Goal: Communication & Community: Answer question/provide support

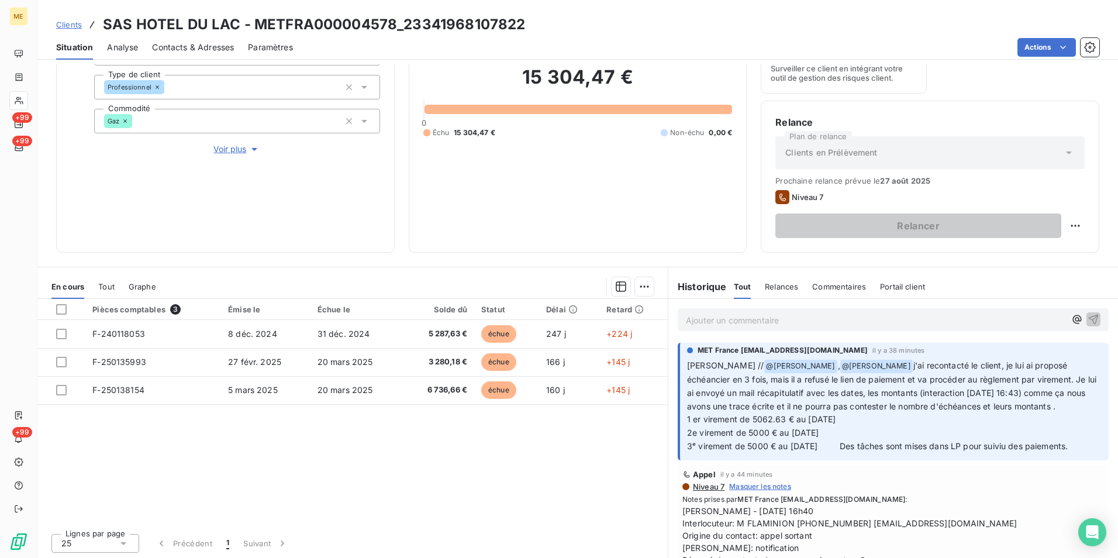
scroll to position [134, 0]
click at [830, 333] on div "Ajouter un commentaire ﻿" at bounding box center [893, 320] width 450 height 42
click at [810, 320] on p "Ajouter un commentaire ﻿" at bounding box center [875, 320] width 379 height 15
click at [1071, 318] on icon "button" at bounding box center [1077, 319] width 12 height 12
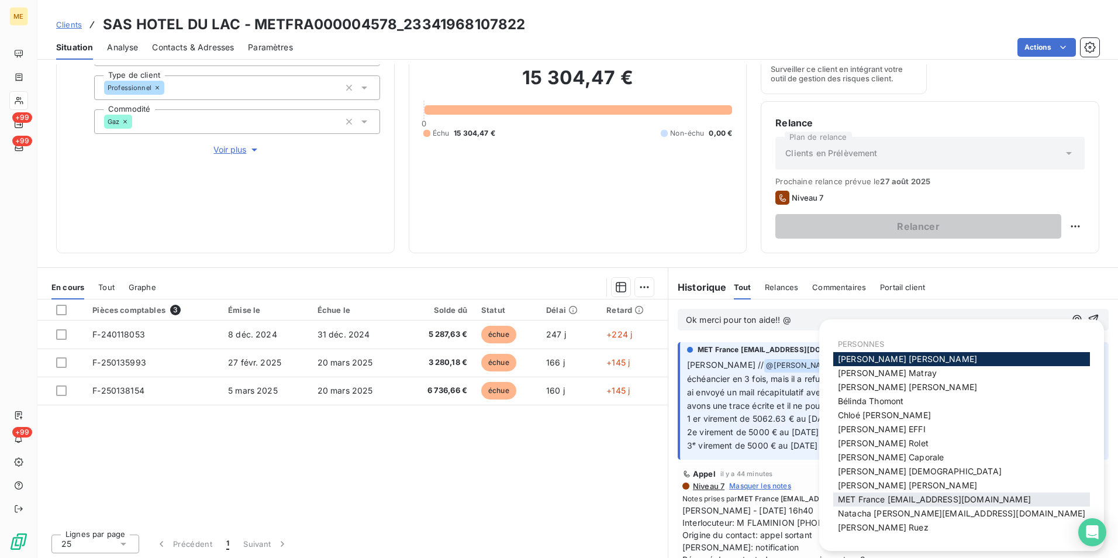
click at [909, 502] on span "MET France [EMAIL_ADDRESS][DOMAIN_NAME]" at bounding box center [934, 499] width 193 height 10
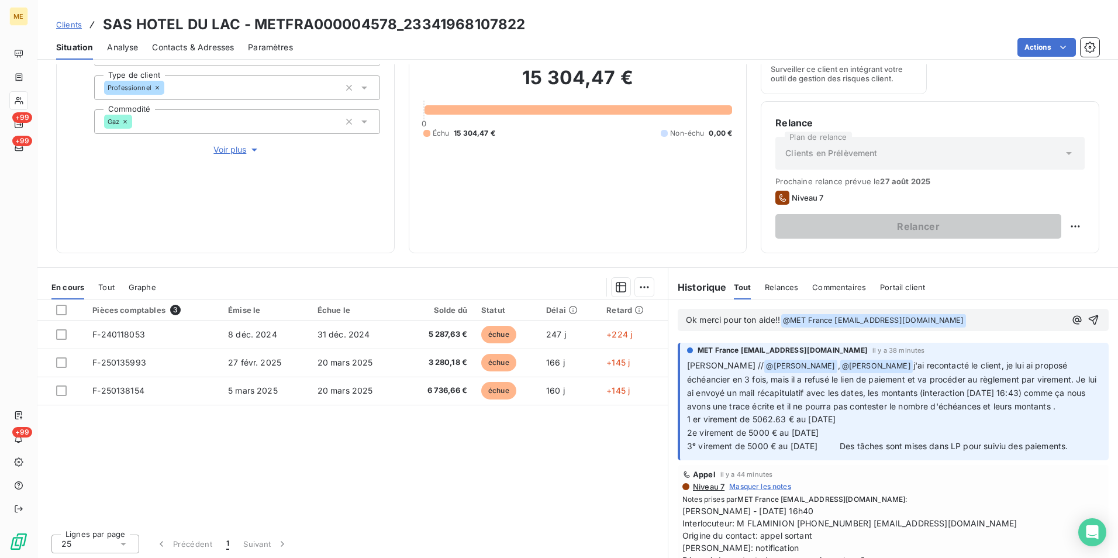
click at [776, 319] on span "Ok merci pour ton aide!!" at bounding box center [733, 319] width 95 height 10
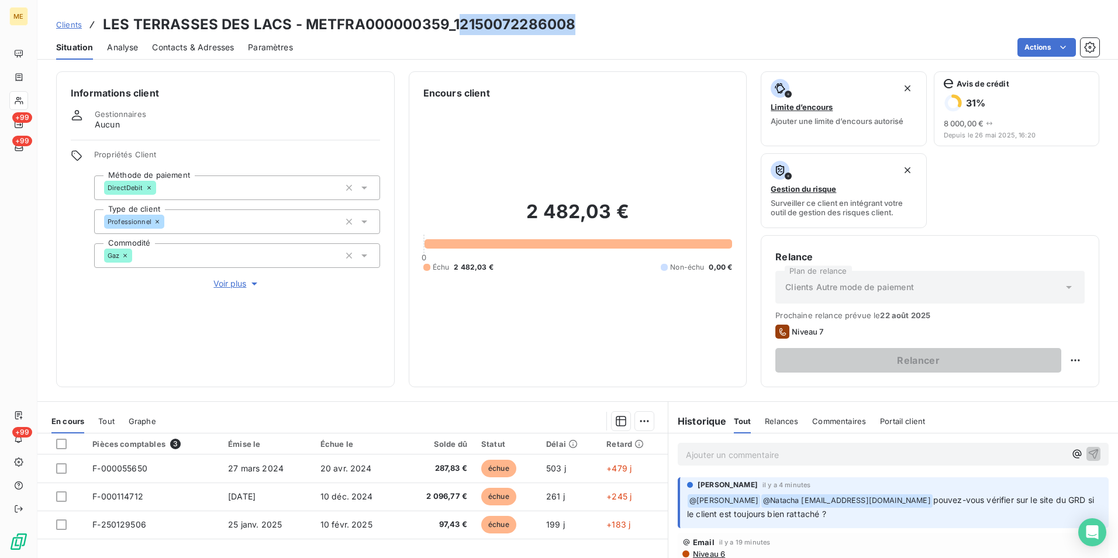
drag, startPoint x: 575, startPoint y: 27, endPoint x: 453, endPoint y: 31, distance: 122.2
click at [453, 31] on div "Clients LES TERRASSES DES LACS - METFRA000000359_12150072286008" at bounding box center [577, 24] width 1080 height 21
click at [451, 29] on h3 "LES TERRASSES DES LACS - METFRA000000359_12150072286008" at bounding box center [339, 24] width 472 height 21
drag, startPoint x: 451, startPoint y: 26, endPoint x: 579, endPoint y: 21, distance: 128.7
click at [579, 21] on div "Clients LES TERRASSES DES LACS - METFRA000000359_12150072286008" at bounding box center [577, 24] width 1080 height 21
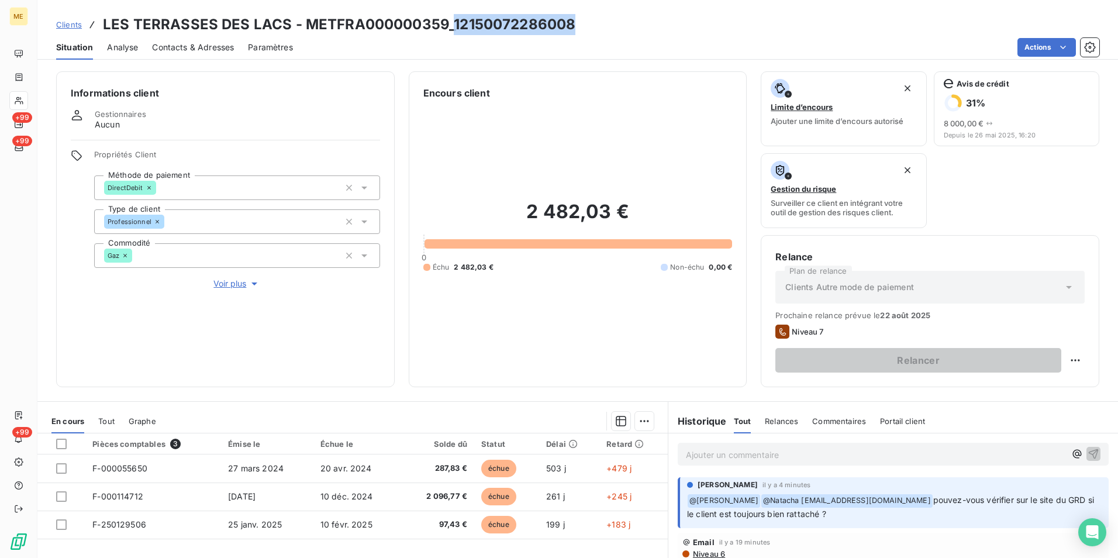
copy h3 "12150072286008"
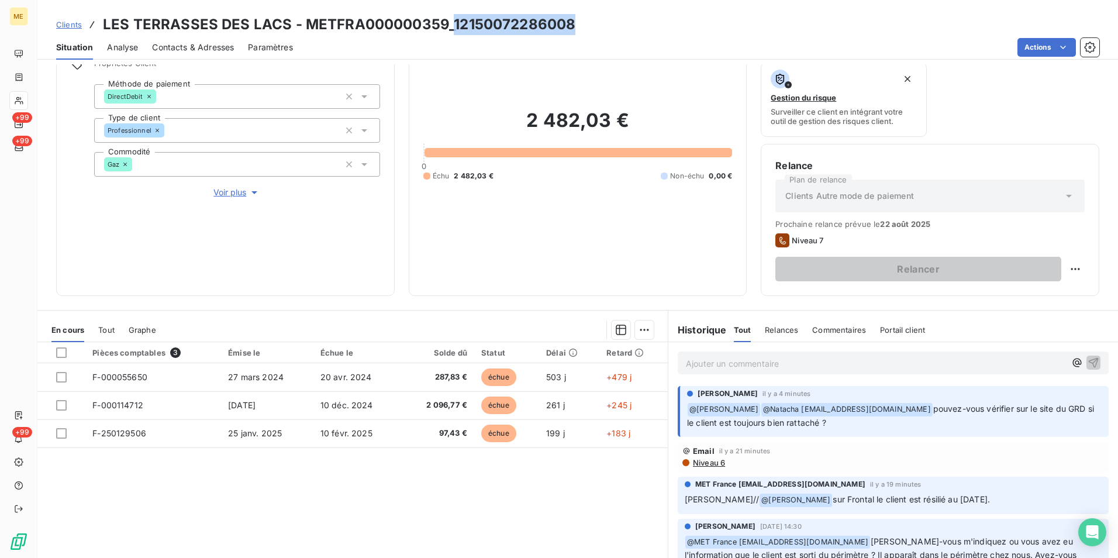
scroll to position [91, 0]
click at [783, 371] on p "Ajouter un commentaire ﻿" at bounding box center [875, 364] width 379 height 15
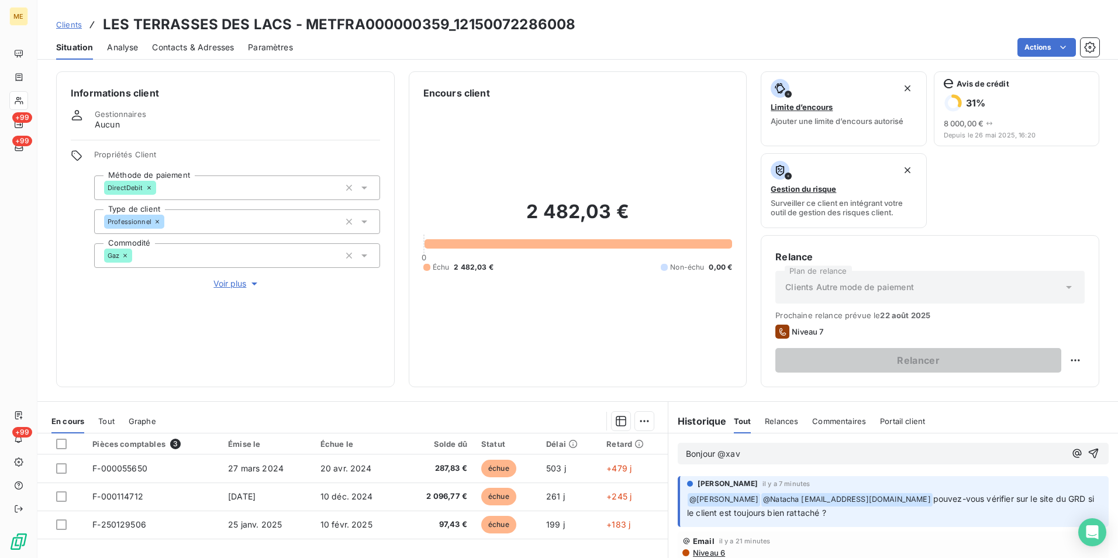
click at [749, 454] on p "Bonjour @xav" at bounding box center [875, 453] width 379 height 13
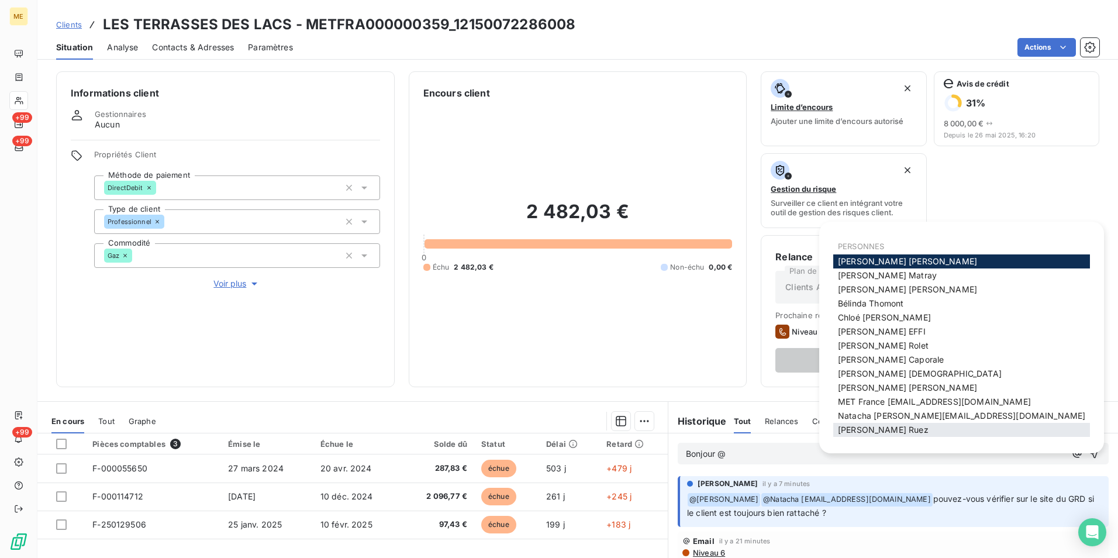
click at [859, 436] on div "Xavier Ruez" at bounding box center [961, 430] width 257 height 14
click at [872, 435] on div "Xavier Ruez" at bounding box center [961, 430] width 257 height 14
click at [892, 428] on div "Xavier Ruez" at bounding box center [961, 430] width 257 height 14
click at [780, 454] on p "Bonjour @" at bounding box center [875, 453] width 379 height 13
click at [867, 426] on span "Xavier Ruez" at bounding box center [883, 429] width 91 height 10
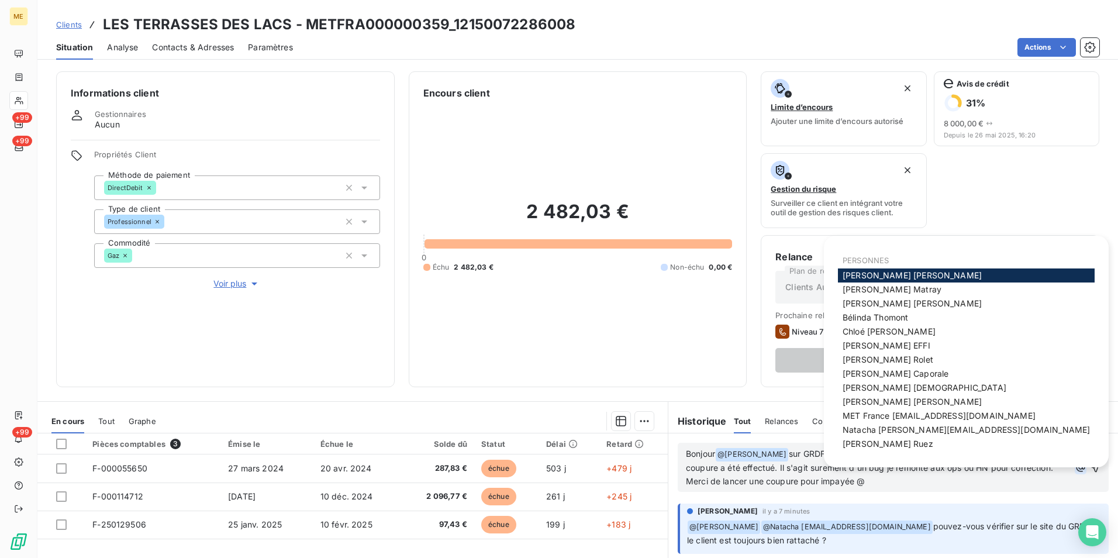
click at [1074, 469] on icon "button" at bounding box center [1080, 467] width 12 height 12
click at [987, 419] on span "MET France [EMAIL_ADDRESS][DOMAIN_NAME]" at bounding box center [938, 415] width 193 height 10
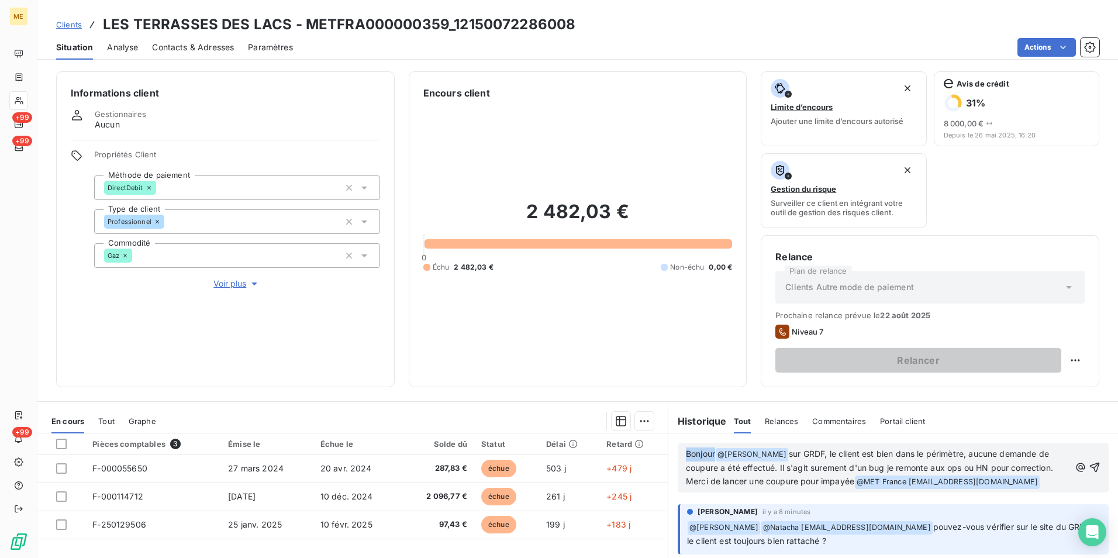
drag, startPoint x: 710, startPoint y: 454, endPoint x: 663, endPoint y: 441, distance: 47.9
click at [668, 441] on div "Bonjour @ Xavier Ruez ﻿ sur GRDF, le client est bien dans le périmètre, aucune …" at bounding box center [893, 467] width 450 height 68
click at [1036, 455] on span "sur GRDF, le client est bien dans le périmètre, aucune demande de coupure a été…" at bounding box center [875, 466] width 378 height 37
click at [841, 467] on span "sur GRDF, le client est bien dans le périmètre, aucune demande de coupure n'a é…" at bounding box center [878, 466] width 385 height 37
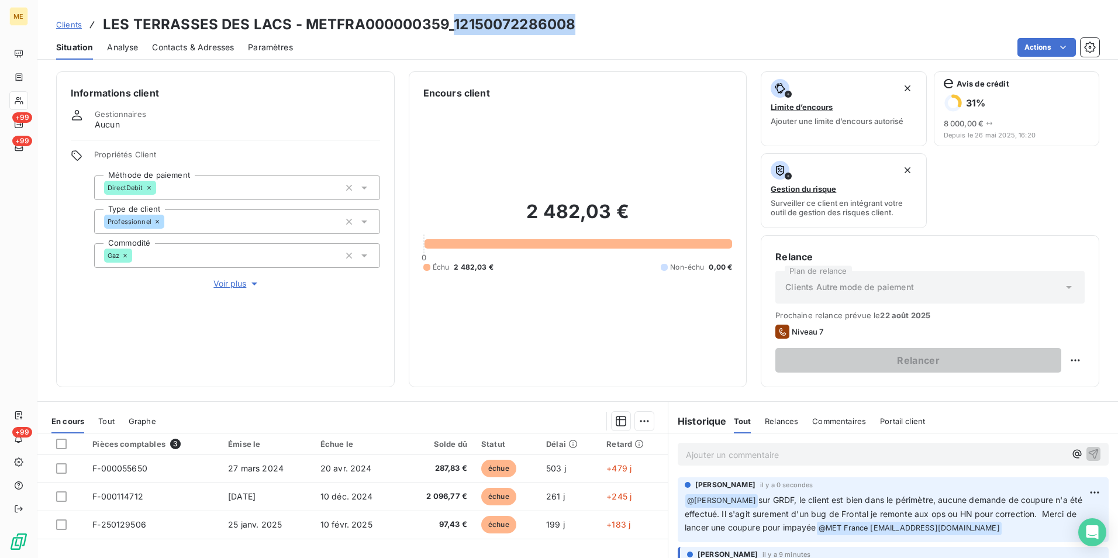
drag, startPoint x: 576, startPoint y: 24, endPoint x: 451, endPoint y: 11, distance: 125.7
click at [451, 11] on div "Clients LES TERRASSES DES LACS - METFRA000000359_12150072286008 Situation Analy…" at bounding box center [577, 30] width 1080 height 60
copy h3 "12150072286008"
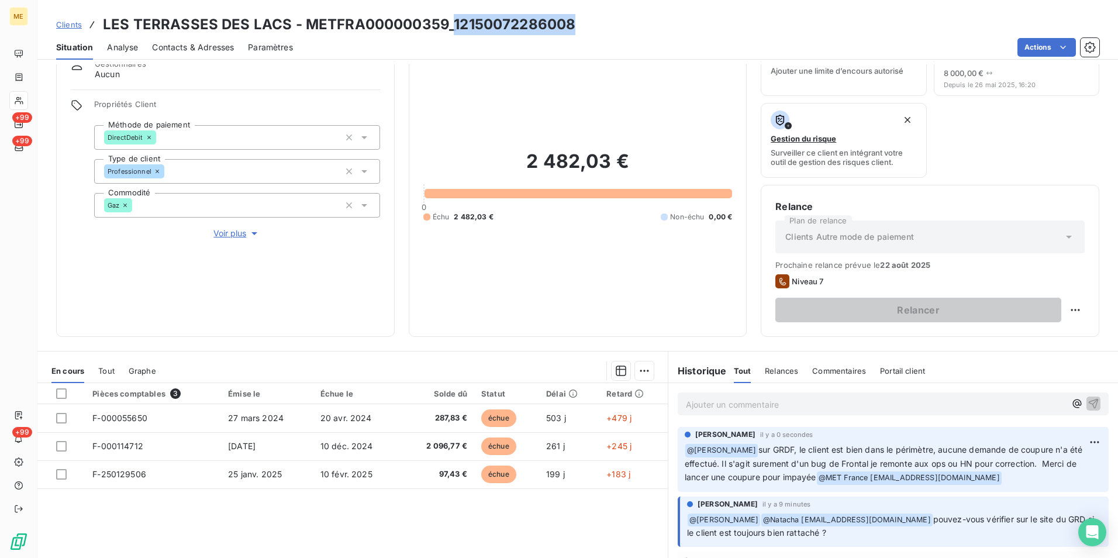
click at [222, 234] on span "Voir plus" at bounding box center [236, 233] width 47 height 12
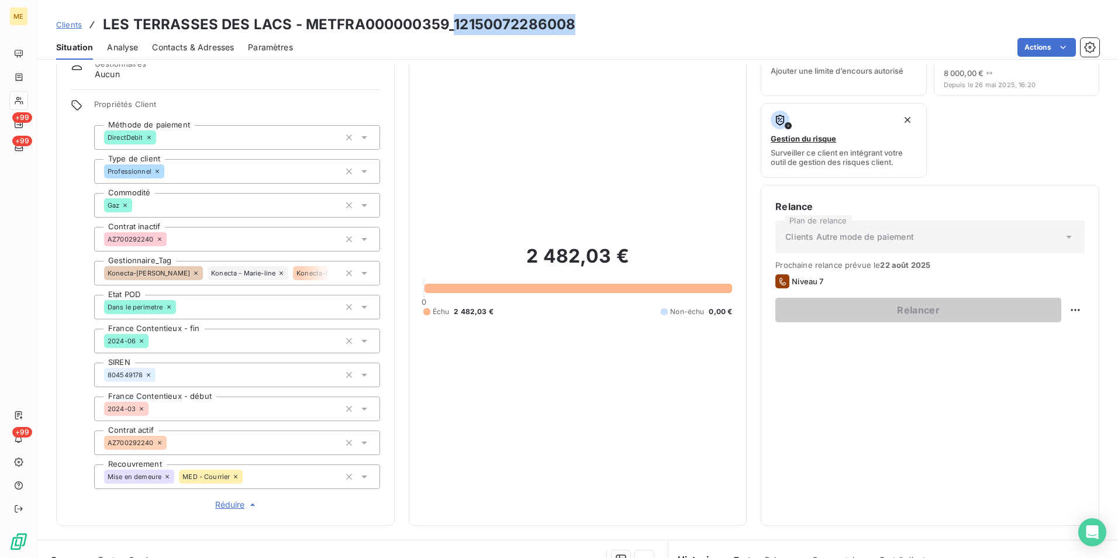
copy h3 "12150072286008"
click at [489, 43] on div "Actions" at bounding box center [703, 47] width 792 height 19
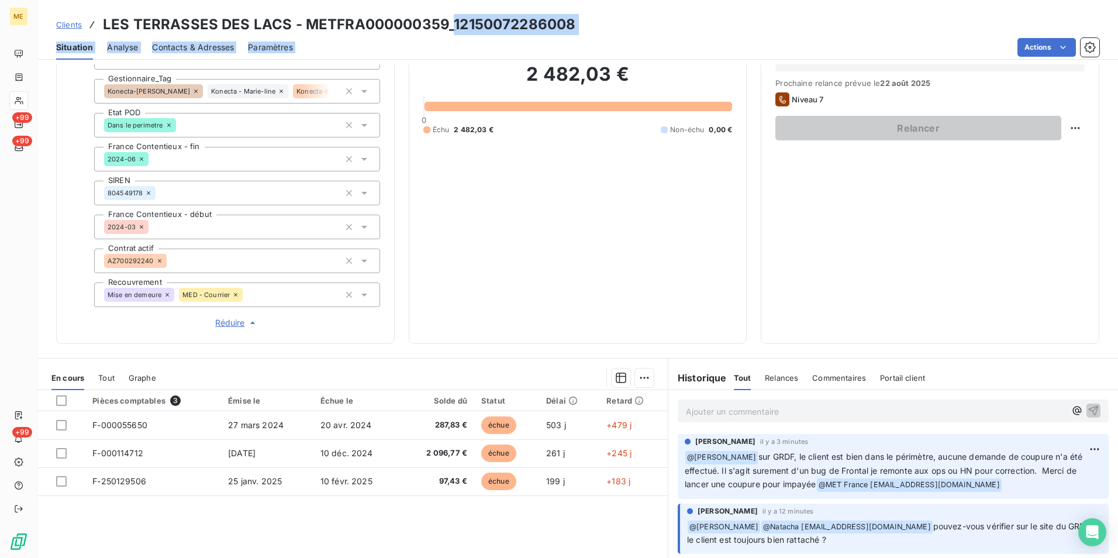
drag, startPoint x: 450, startPoint y: 23, endPoint x: 580, endPoint y: 37, distance: 130.6
click at [580, 37] on div "Clients LES TERRASSES DES LACS - METFRA000000359_12150072286008 Situation Analy…" at bounding box center [577, 30] width 1080 height 60
drag, startPoint x: 580, startPoint y: 37, endPoint x: 565, endPoint y: 30, distance: 16.7
click at [565, 30] on h3 "LES TERRASSES DES LACS - METFRA000000359_12150072286008" at bounding box center [339, 24] width 472 height 21
drag, startPoint x: 574, startPoint y: 25, endPoint x: 453, endPoint y: 15, distance: 121.4
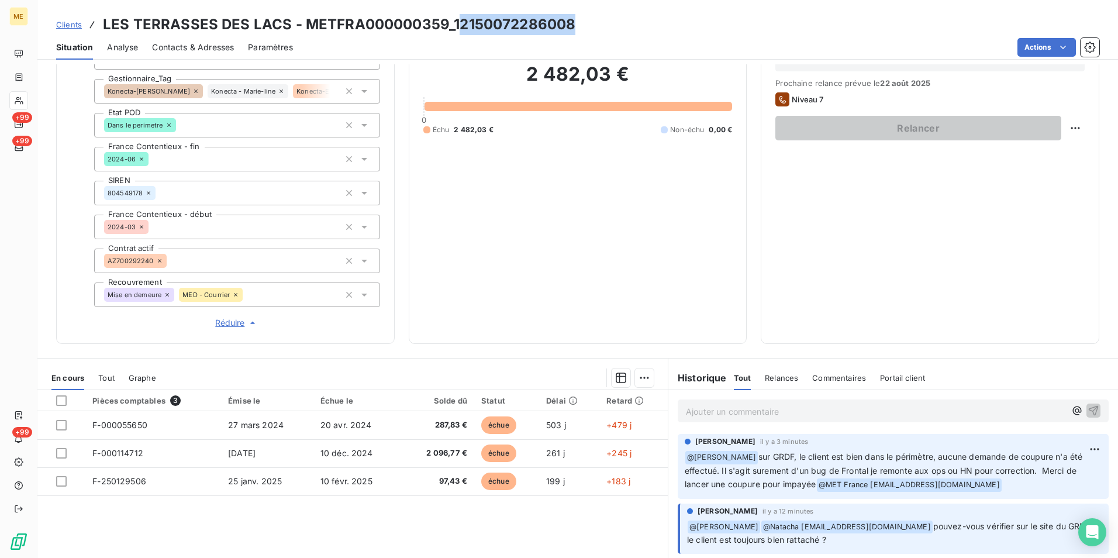
click at [453, 15] on div "Clients LES TERRASSES DES LACS - METFRA000000359_12150072286008" at bounding box center [577, 24] width 1080 height 21
click at [453, 15] on h3 "LES TERRASSES DES LACS - METFRA000000359_12150072286008" at bounding box center [339, 24] width 472 height 21
drag, startPoint x: 451, startPoint y: 19, endPoint x: 612, endPoint y: 26, distance: 160.9
click at [612, 26] on div "Clients LES TERRASSES DES LACS - METFRA000000359_12150072286008" at bounding box center [577, 24] width 1080 height 21
copy h3 "12150072286008"
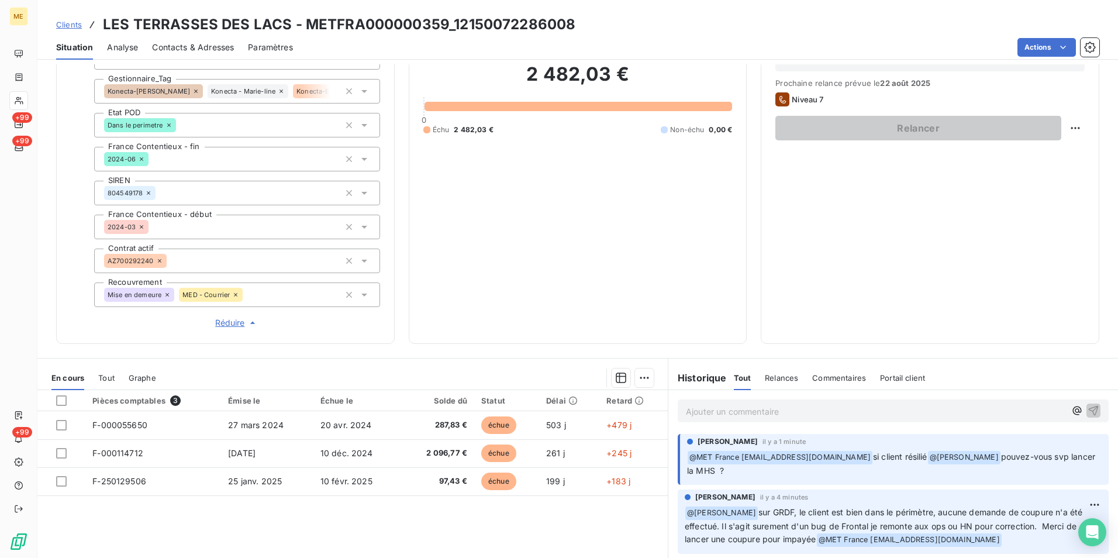
click at [777, 401] on div "Ajouter un commentaire ﻿" at bounding box center [892, 410] width 431 height 23
click at [758, 413] on p "Ajouter un commentaire ﻿" at bounding box center [875, 411] width 379 height 15
click at [791, 413] on p "Après vérification @rec" at bounding box center [875, 410] width 379 height 13
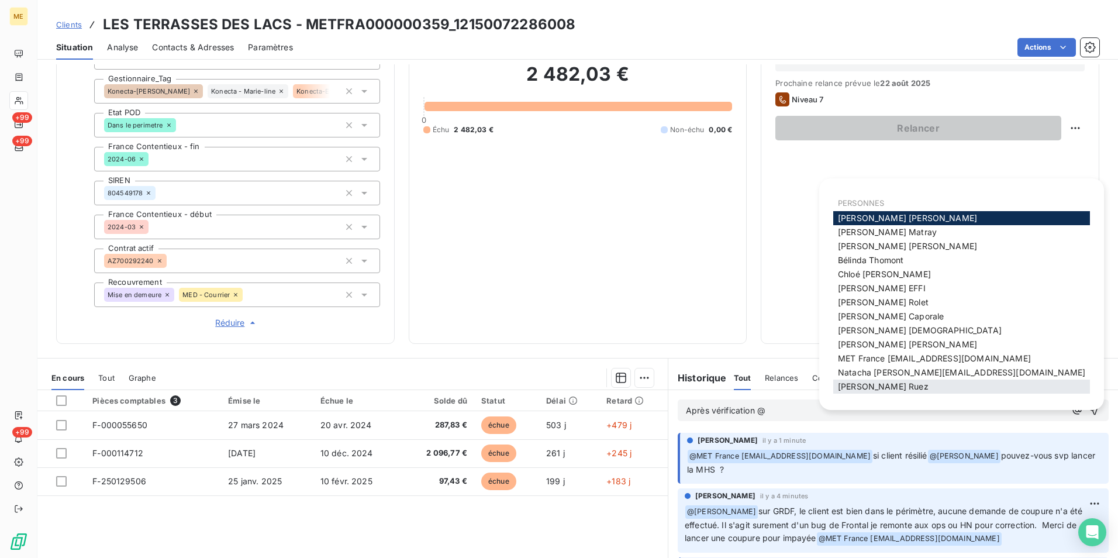
click at [879, 383] on span "Xavier Ruez" at bounding box center [883, 386] width 91 height 10
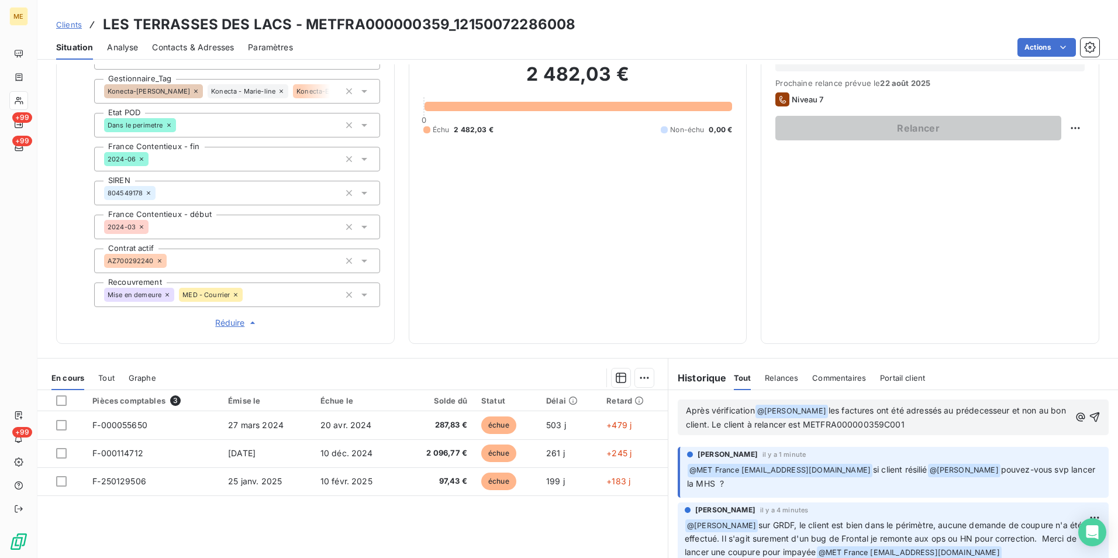
click at [797, 426] on span "les factures ont été adressés au prédecesseur et non au bon client. Le client à…" at bounding box center [877, 417] width 382 height 24
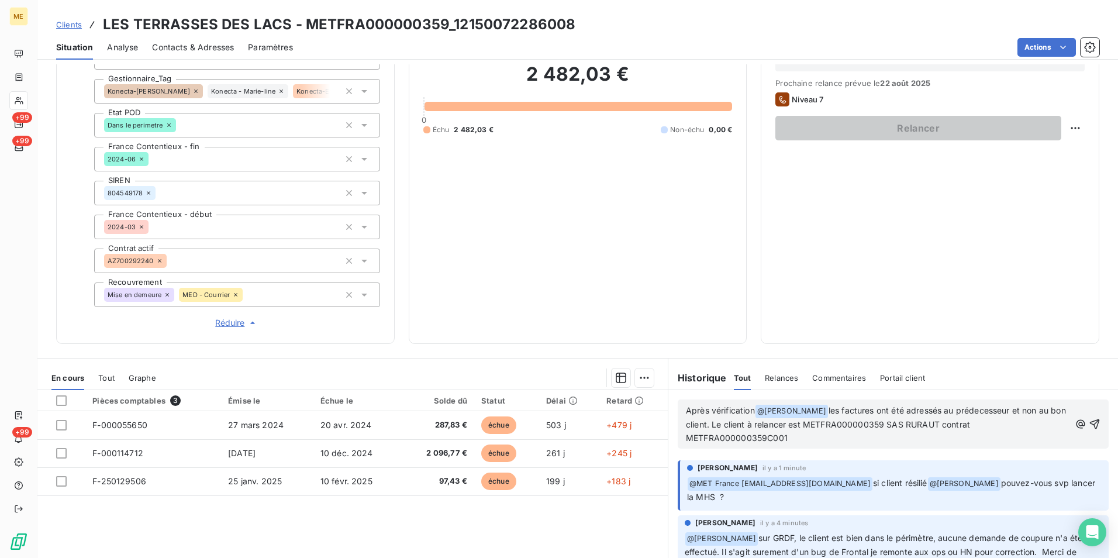
click at [824, 437] on p "Après vérification @ Xavier Ruez ﻿ les factures ont été adressés au prédecesseu…" at bounding box center [878, 424] width 384 height 41
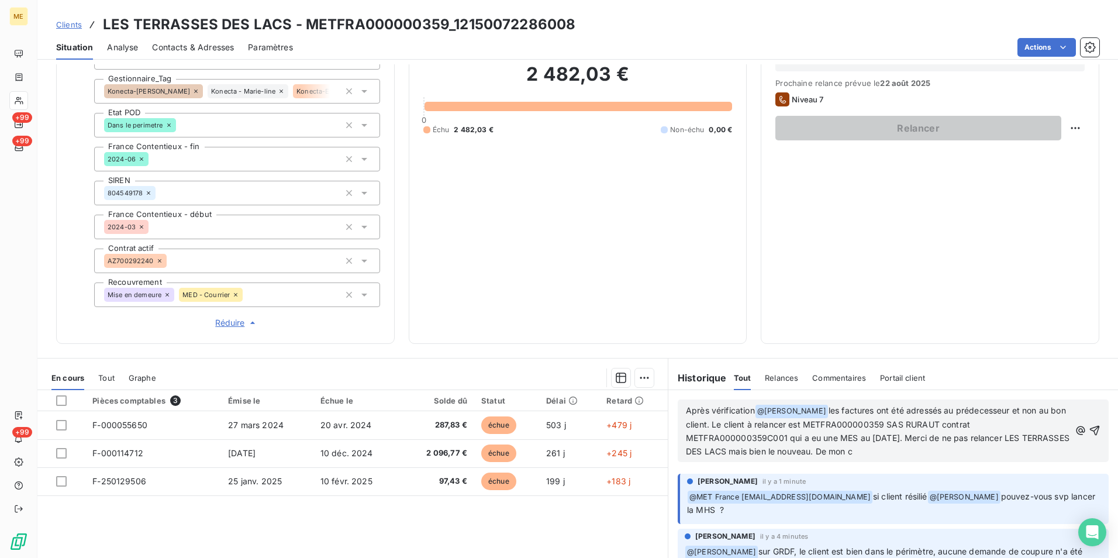
click at [922, 461] on div "Après vérification @ Xavier Ruez ﻿ les factures ont été adressés au prédecesseu…" at bounding box center [892, 430] width 431 height 63
click at [888, 437] on span "les factures ont été adressés au prédecesseur et non au bon client. Le client à…" at bounding box center [879, 430] width 386 height 51
click at [981, 455] on p "Après vérification @ Xavier Ruez ﻿ les factures ont été adressés au prédecesseu…" at bounding box center [878, 431] width 384 height 54
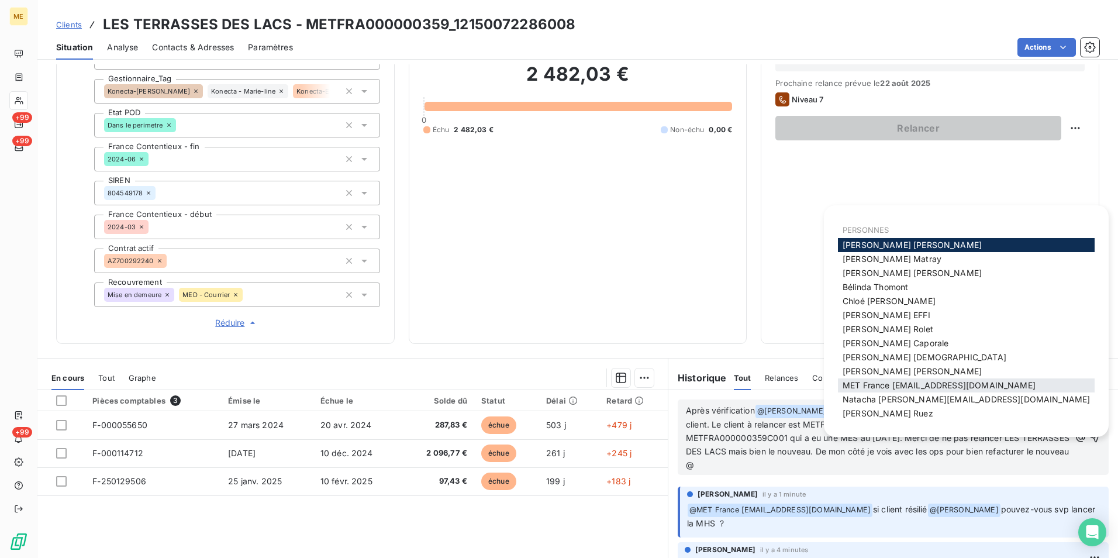
click at [908, 387] on span "MET France [EMAIL_ADDRESS][DOMAIN_NAME]" at bounding box center [938, 385] width 193 height 10
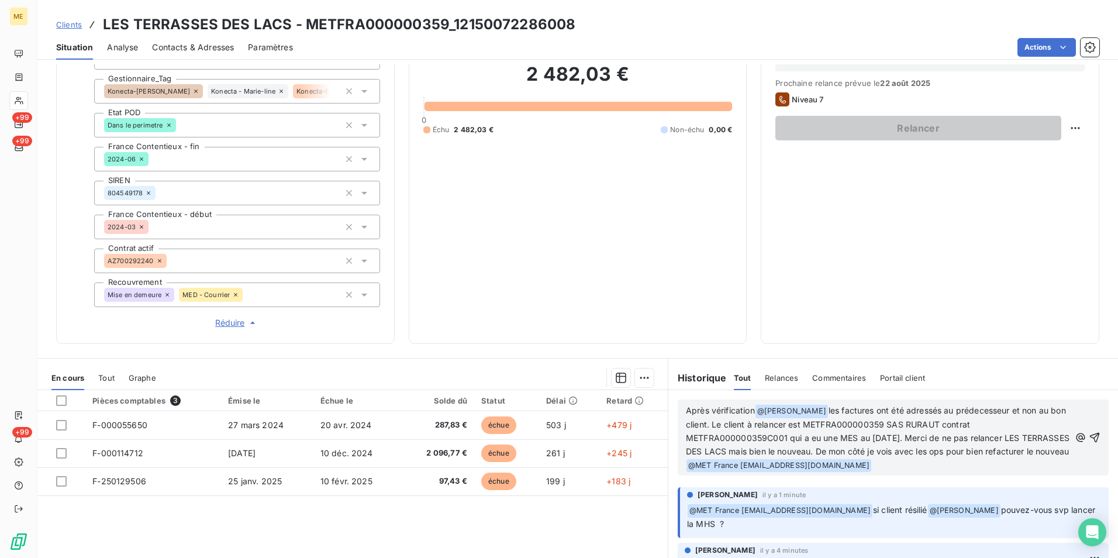
click at [958, 409] on span "les factures ont été adressés au prédecesseur et non au bon client. Le client à…" at bounding box center [879, 430] width 386 height 51
click at [974, 470] on p "Après vérification @ Xavier Ruez ﻿ les factures ont été adressés au prédécesseu…" at bounding box center [878, 438] width 384 height 68
click at [998, 465] on p "Après vérification @ Xavier Ruez ﻿ les factures ont été adressés au prédécesseu…" at bounding box center [878, 438] width 384 height 68
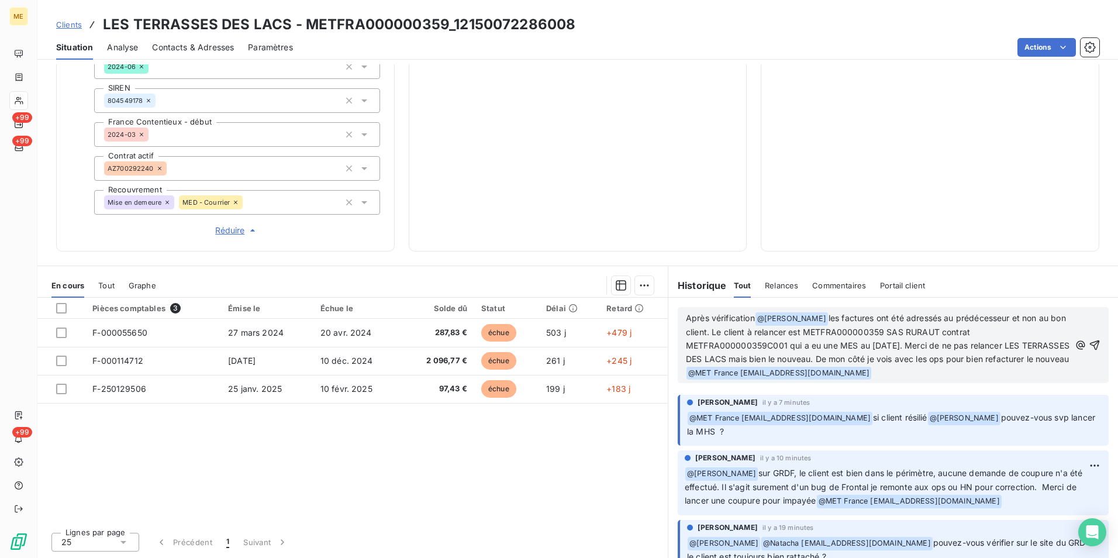
scroll to position [42, 0]
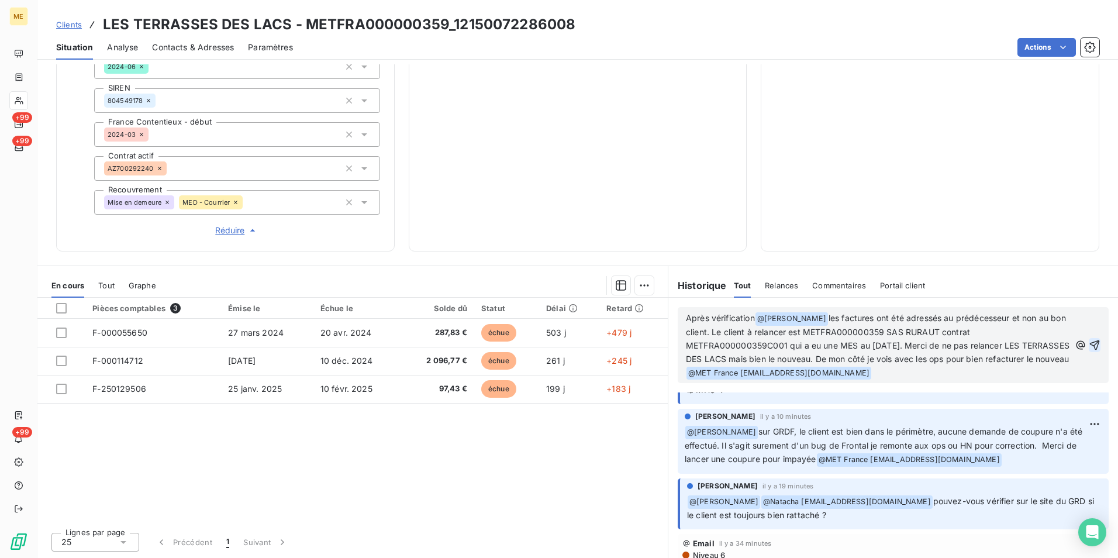
click at [1088, 345] on icon "button" at bounding box center [1094, 345] width 12 height 12
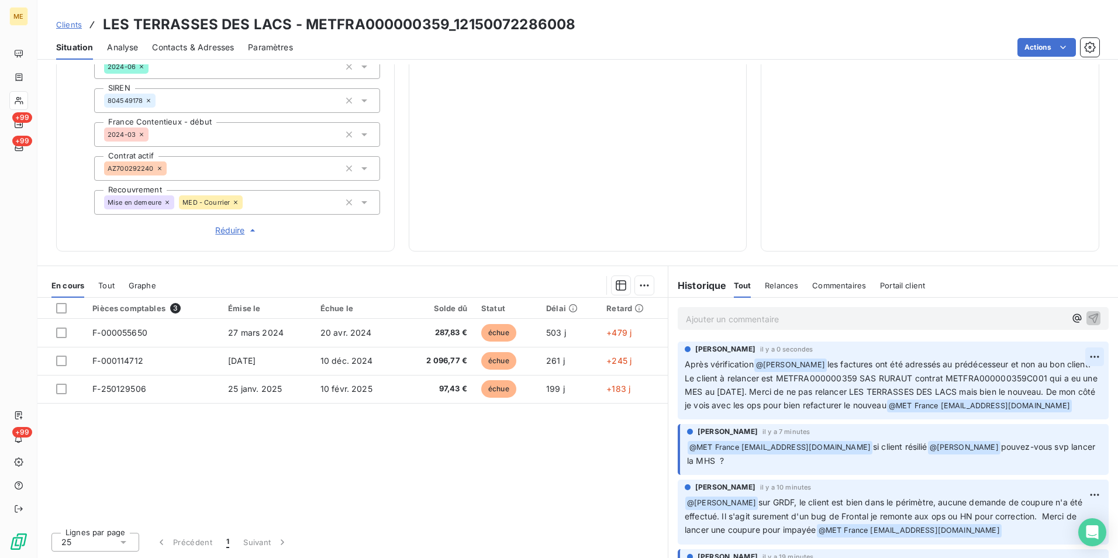
click at [1077, 356] on html "ME +99 +99 +99 Clients LES TERRASSES DES LACS - METFRA000000359_12150072286008 …" at bounding box center [559, 279] width 1118 height 558
click at [1048, 382] on div "Editer" at bounding box center [1048, 382] width 65 height 19
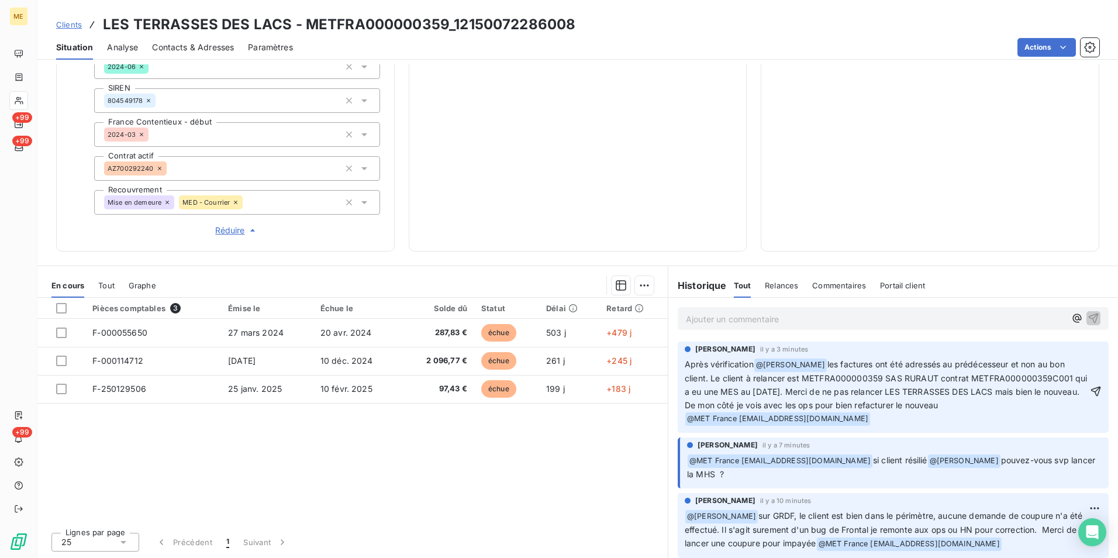
click at [1000, 410] on p "Après vérification @ Xavier Ruez ﻿ les factures ont été adressés au prédécesseu…" at bounding box center [885, 392] width 403 height 68
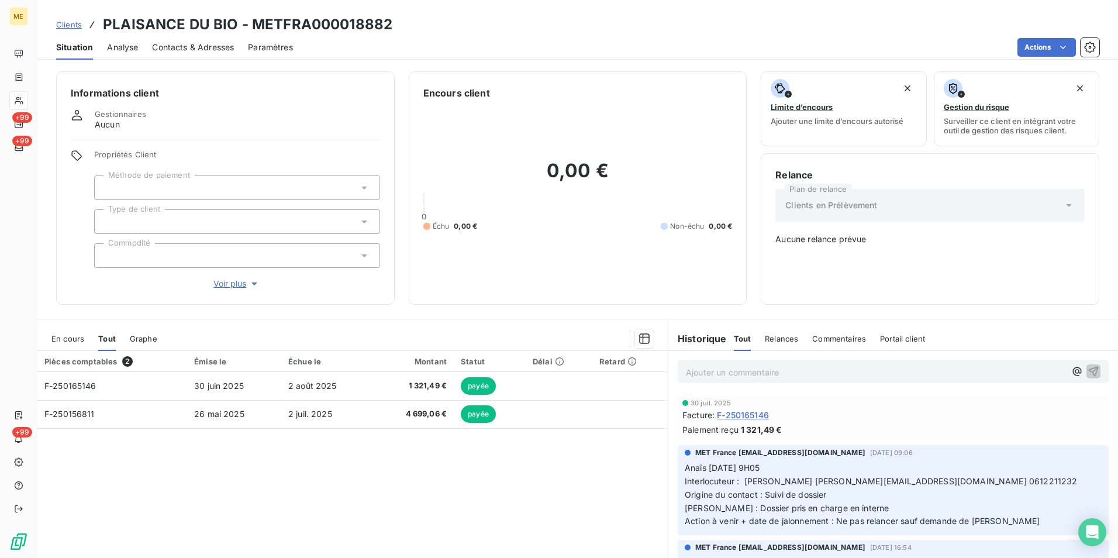
scroll to position [95, 0]
